Goal: Check status: Check status

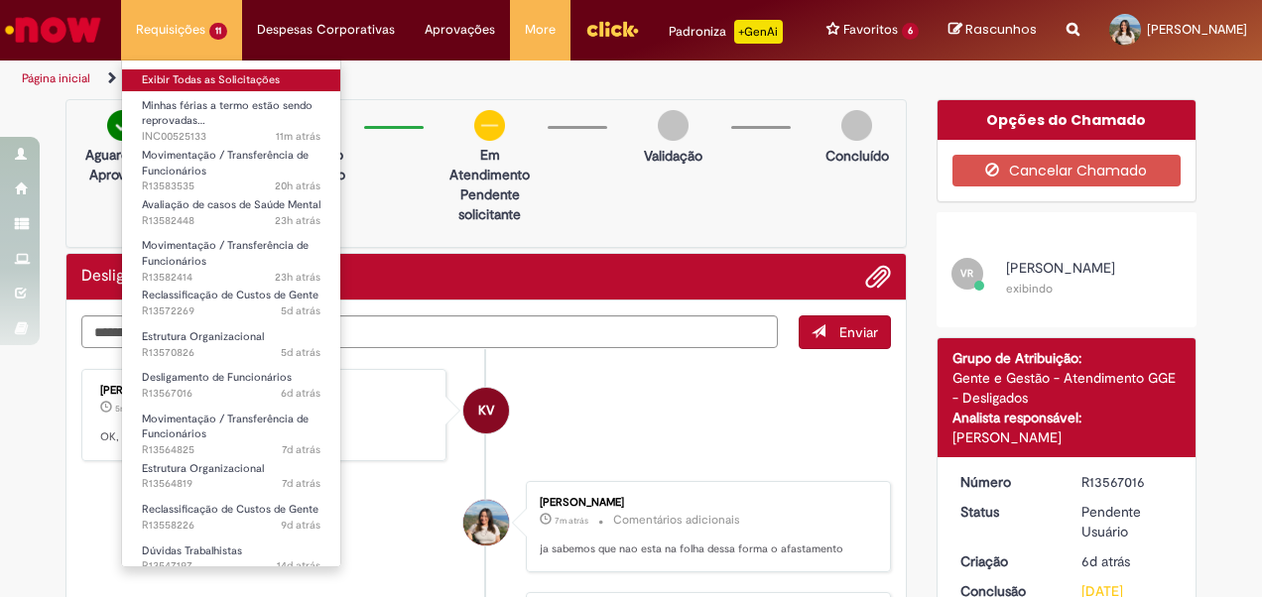
click at [214, 81] on link "Exibir Todas as Solicitações" at bounding box center [231, 80] width 218 height 22
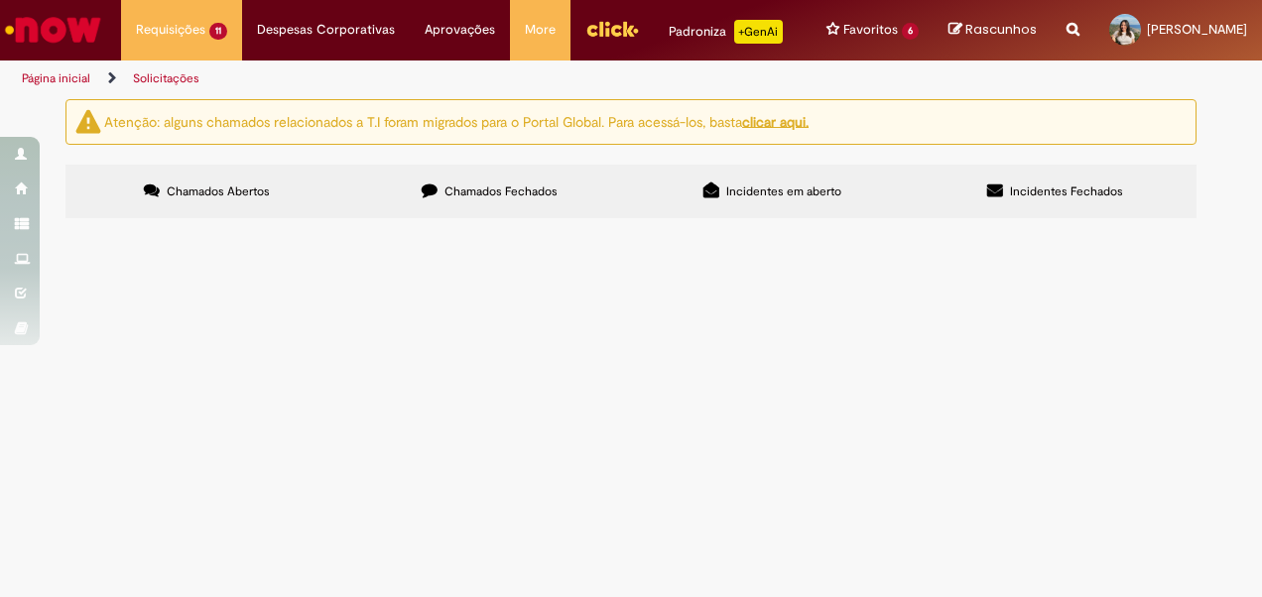
scroll to position [496, 0]
click at [0, 0] on span "chamado para correção de centro de custo devido indisponibilidade processo wd" at bounding box center [0, 0] width 0 height 0
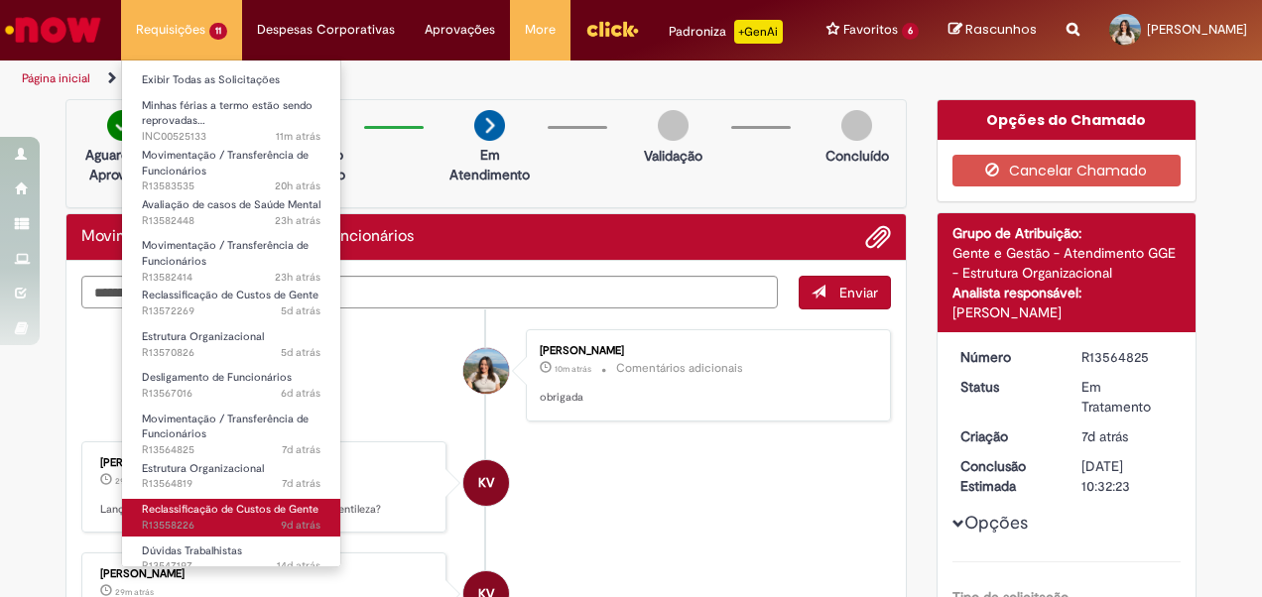
scroll to position [15, 0]
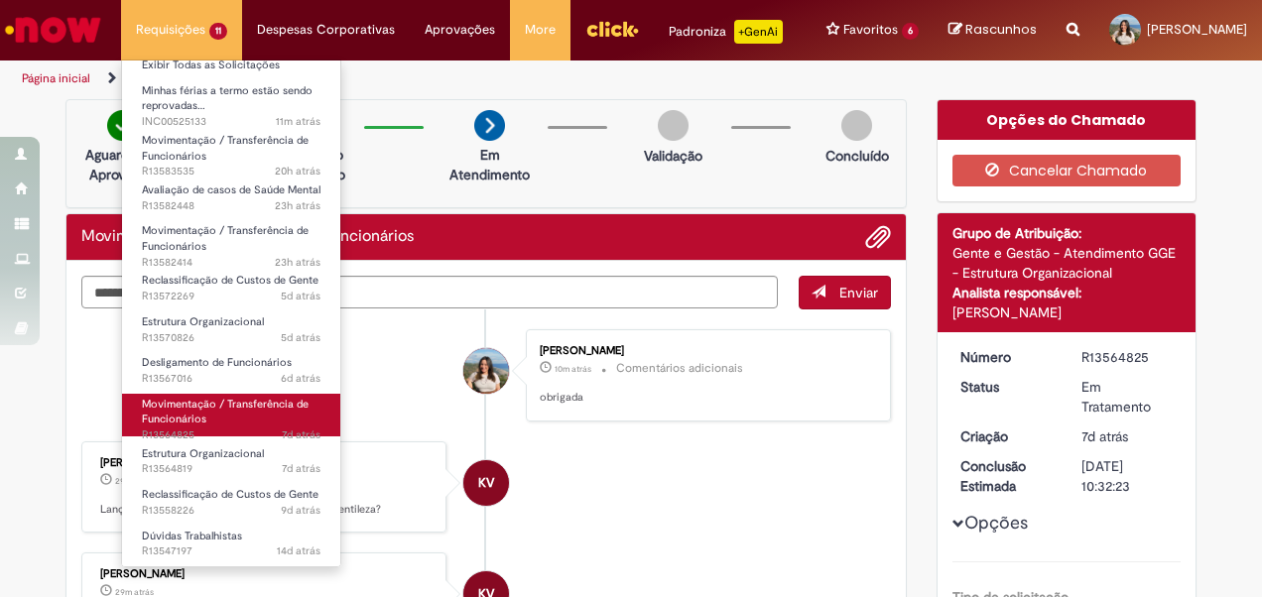
click at [226, 421] on link "Movimentação / Transferência de Funcionários 7d atrás 7 dias atrás R13564825" at bounding box center [231, 415] width 218 height 43
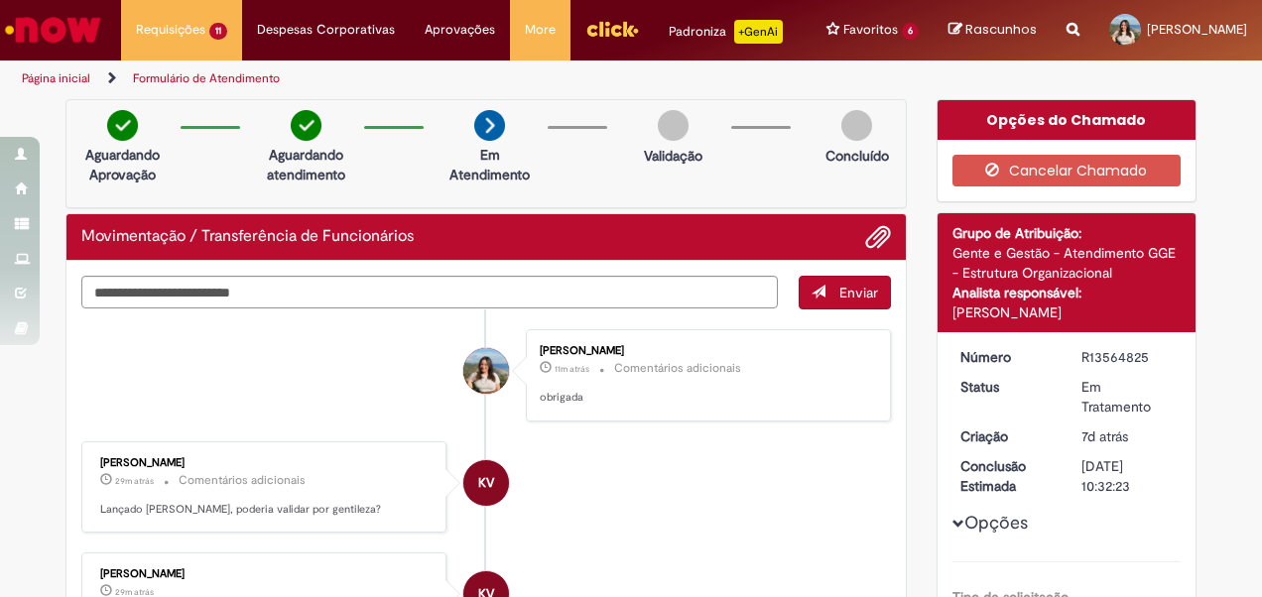
click at [847, 421] on div "[PERSON_NAME] 11m atrás 11 minutos atrás Comentários adicionais obrigada" at bounding box center [708, 375] width 365 height 92
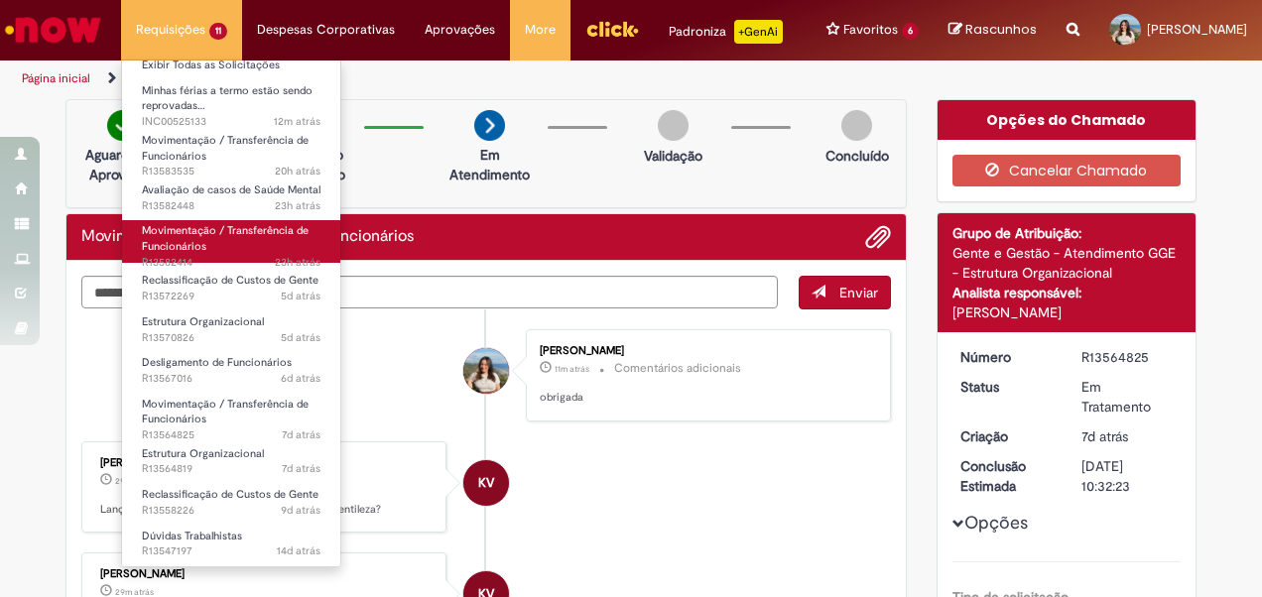
click at [242, 231] on span "Movimentação / Transferência de Funcionários" at bounding box center [225, 238] width 167 height 31
